Goal: Browse casually

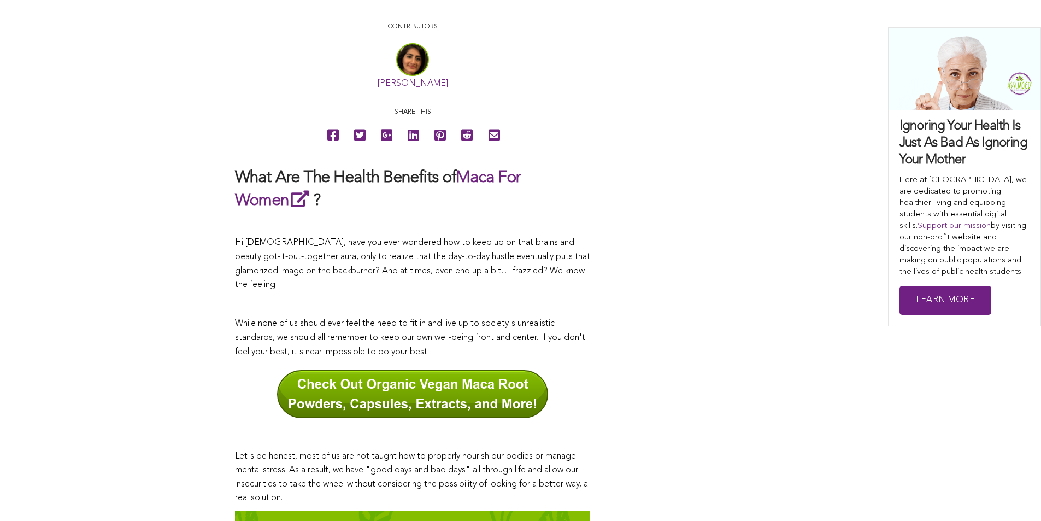
scroll to position [517, 0]
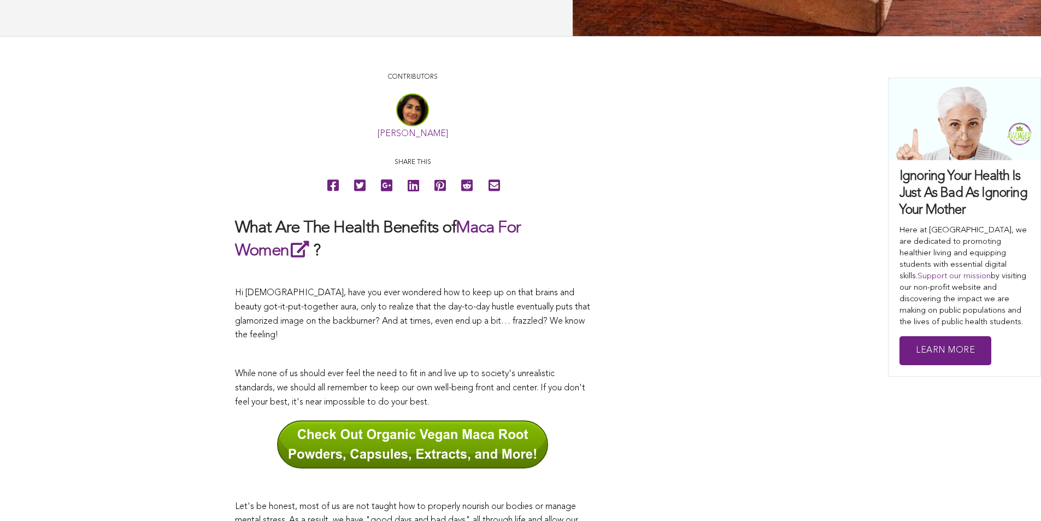
click at [378, 138] on link "[PERSON_NAME]" at bounding box center [413, 134] width 70 height 9
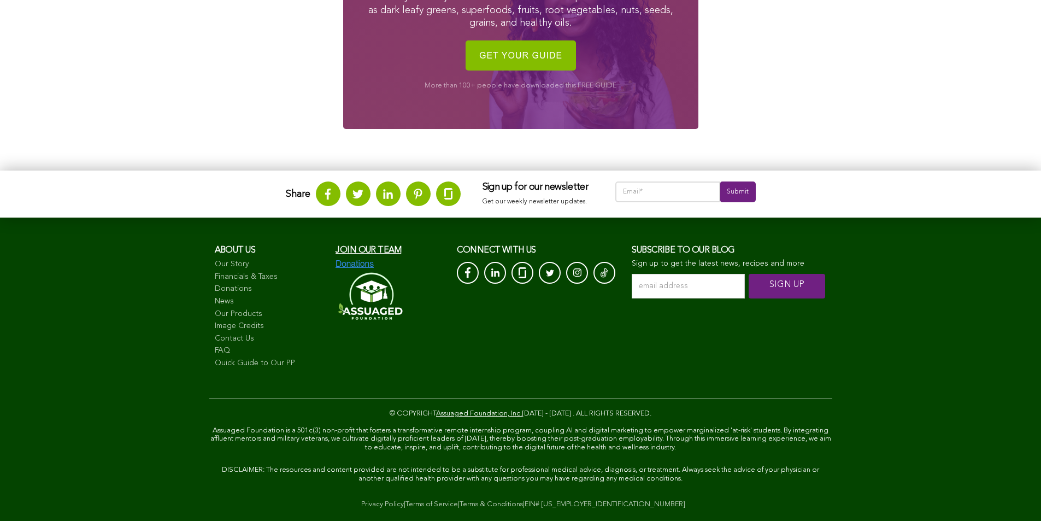
scroll to position [1022, 0]
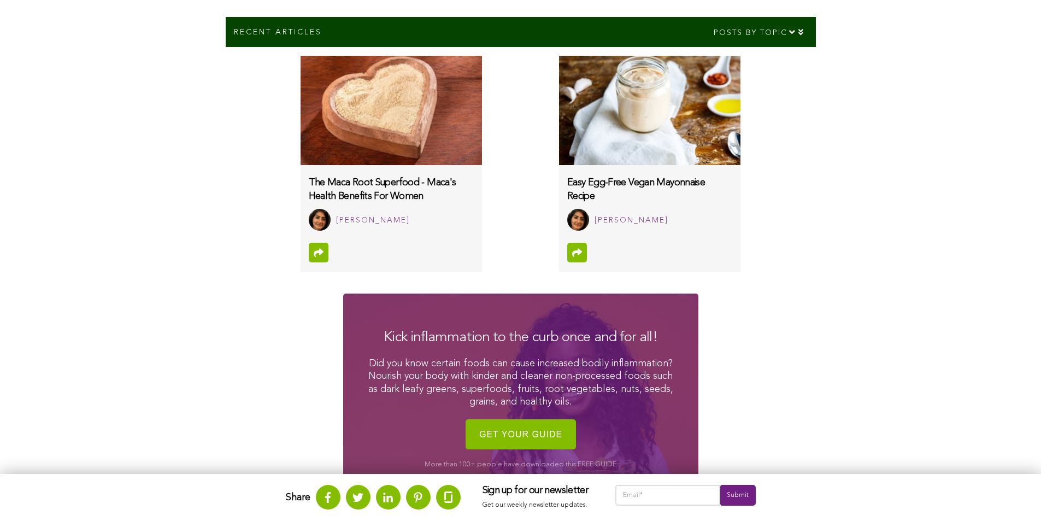
scroll to position [520, 0]
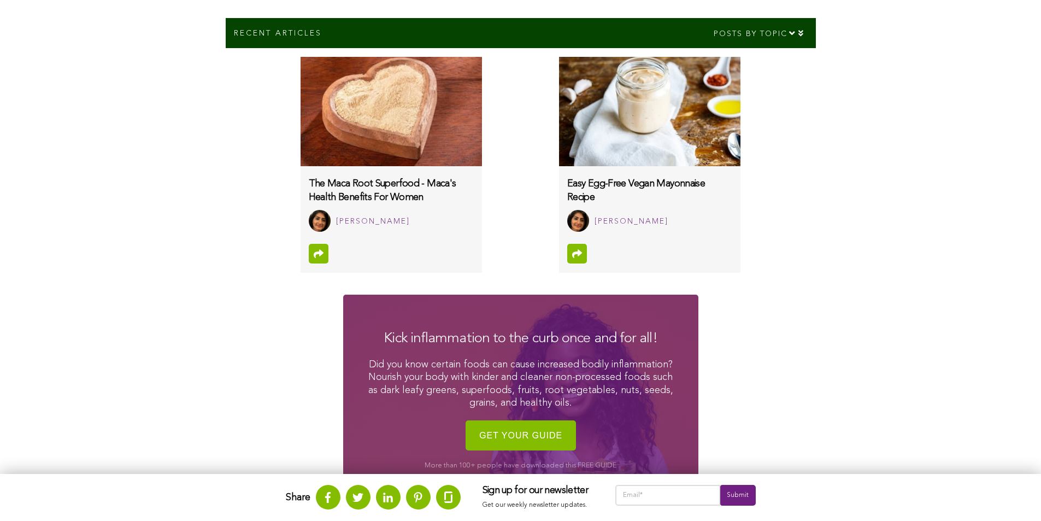
click at [559, 160] on img at bounding box center [649, 111] width 181 height 109
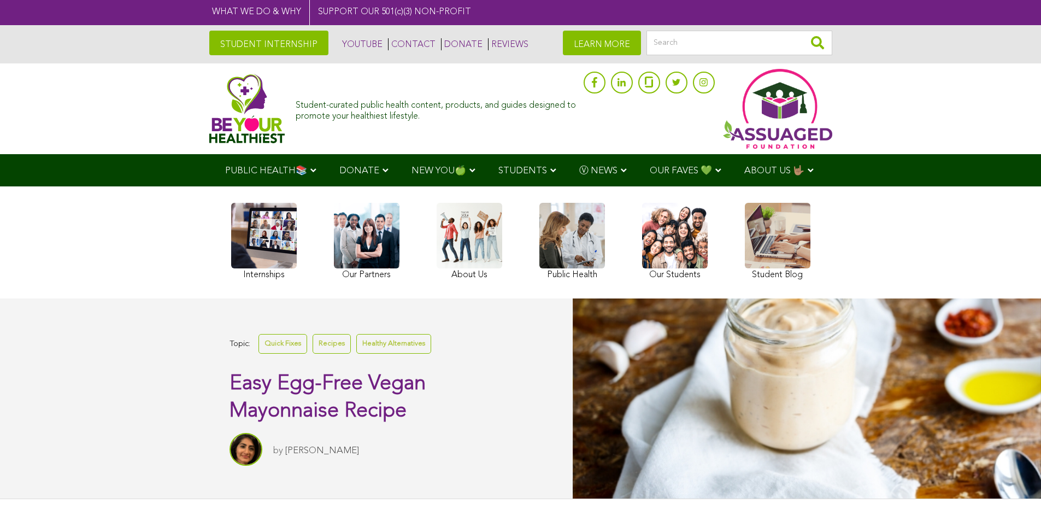
click at [398, 293] on div "Internships Our Partners About Us Public Health Our Students Student Blog" at bounding box center [521, 243] width 590 height 102
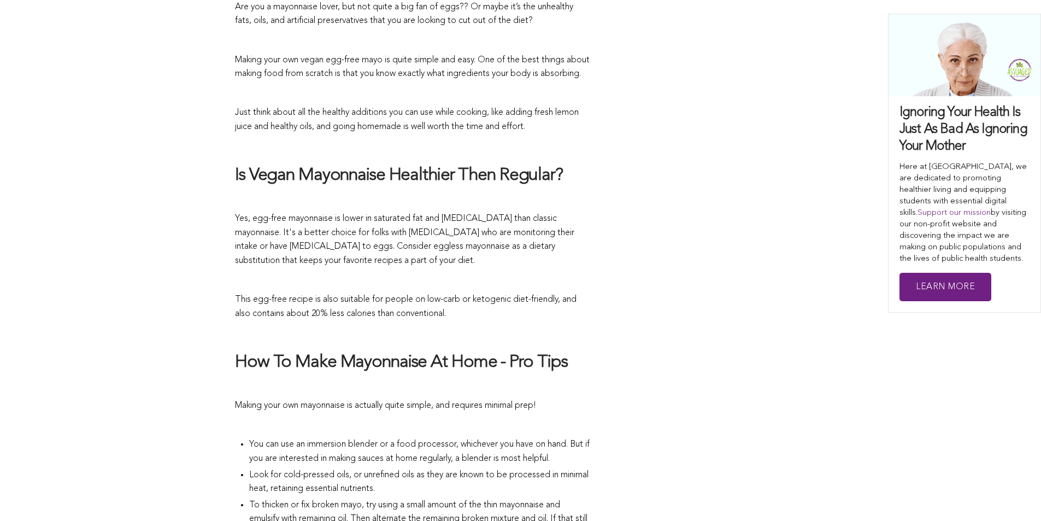
scroll to position [714, 0]
